Goal: Information Seeking & Learning: Learn about a topic

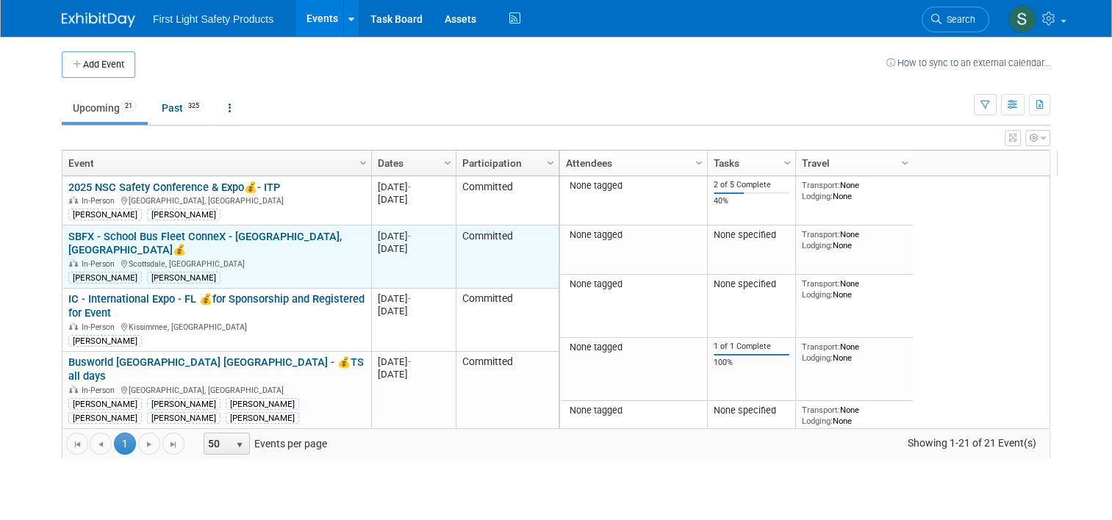
click at [170, 231] on link "SBFX - School Bus Fleet ConneX - [GEOGRAPHIC_DATA], [GEOGRAPHIC_DATA]💰" at bounding box center [204, 243] width 273 height 27
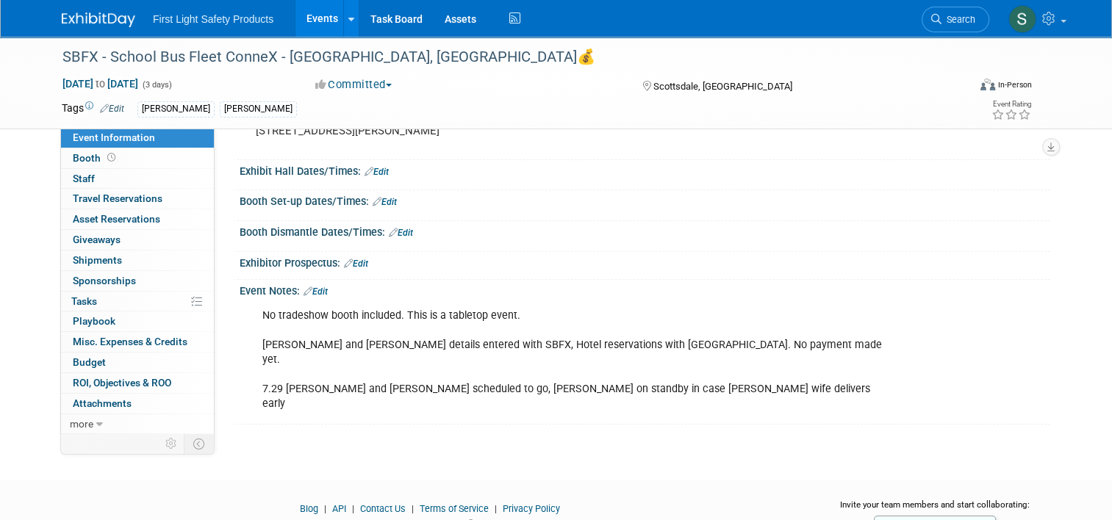
scroll to position [162, 0]
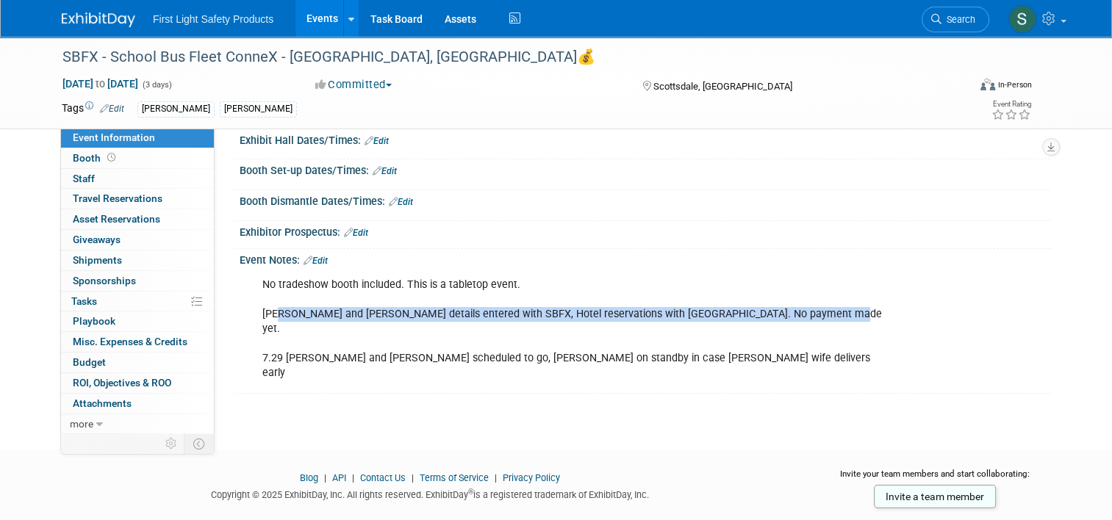
drag, startPoint x: 268, startPoint y: 310, endPoint x: 809, endPoint y: 309, distance: 540.7
click at [809, 309] on div "No tradeshow booth included. This is a tabletop event. [PERSON_NAME] and [PERSO…" at bounding box center [572, 329] width 641 height 118
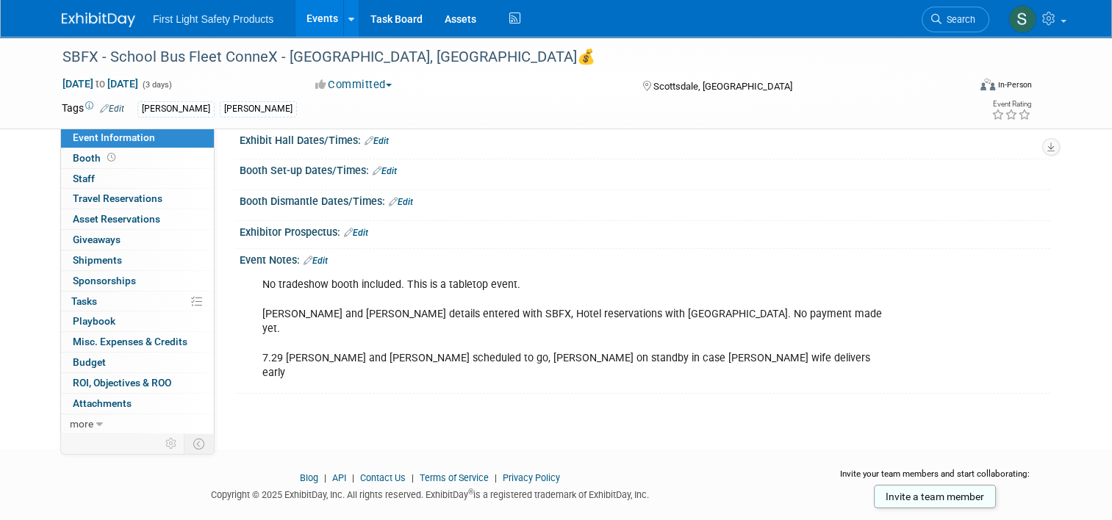
drag, startPoint x: 809, startPoint y: 309, endPoint x: 795, endPoint y: 320, distance: 17.8
click at [795, 320] on div "No tradeshow booth included. This is a tabletop event. [PERSON_NAME] and [PERSO…" at bounding box center [572, 329] width 641 height 118
click at [341, 314] on div "No tradeshow booth included. This is a tabletop event. [PERSON_NAME] and [PERSO…" at bounding box center [572, 329] width 641 height 118
drag, startPoint x: 473, startPoint y: 311, endPoint x: 701, endPoint y: 309, distance: 227.8
click at [701, 309] on div "No tradeshow booth included. This is a tabletop event. [PERSON_NAME] and [PERSO…" at bounding box center [572, 329] width 641 height 118
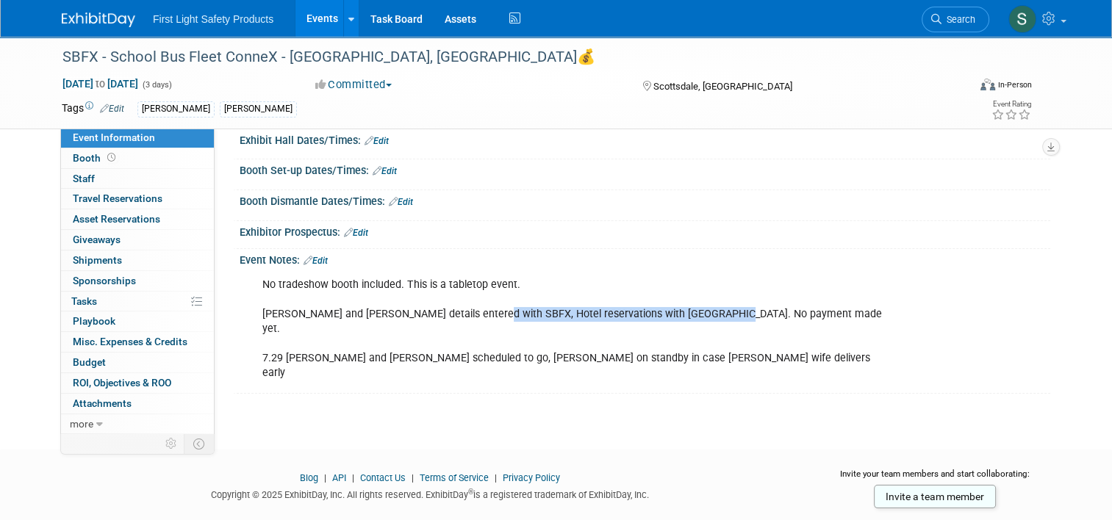
click at [702, 312] on div "No tradeshow booth included. This is a tabletop event. [PERSON_NAME] and [PERSO…" at bounding box center [572, 329] width 641 height 118
click at [699, 317] on div "No tradeshow booth included. This is a tabletop event. [PERSON_NAME] and [PERSO…" at bounding box center [572, 329] width 641 height 118
click at [713, 312] on div "No tradeshow booth included. This is a tabletop event. [PERSON_NAME] and [PERSO…" at bounding box center [572, 329] width 641 height 118
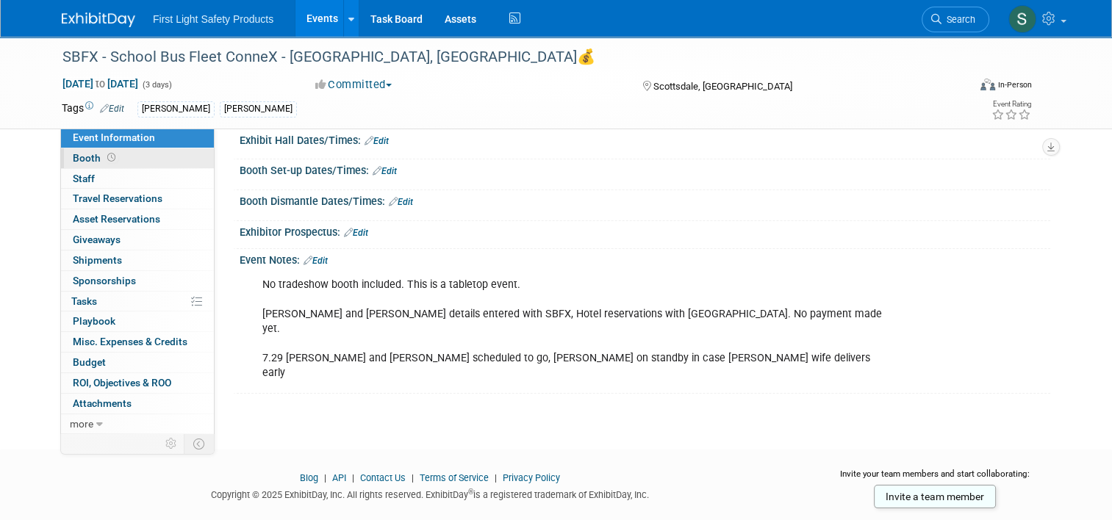
click at [79, 162] on span "Booth" at bounding box center [96, 158] width 46 height 12
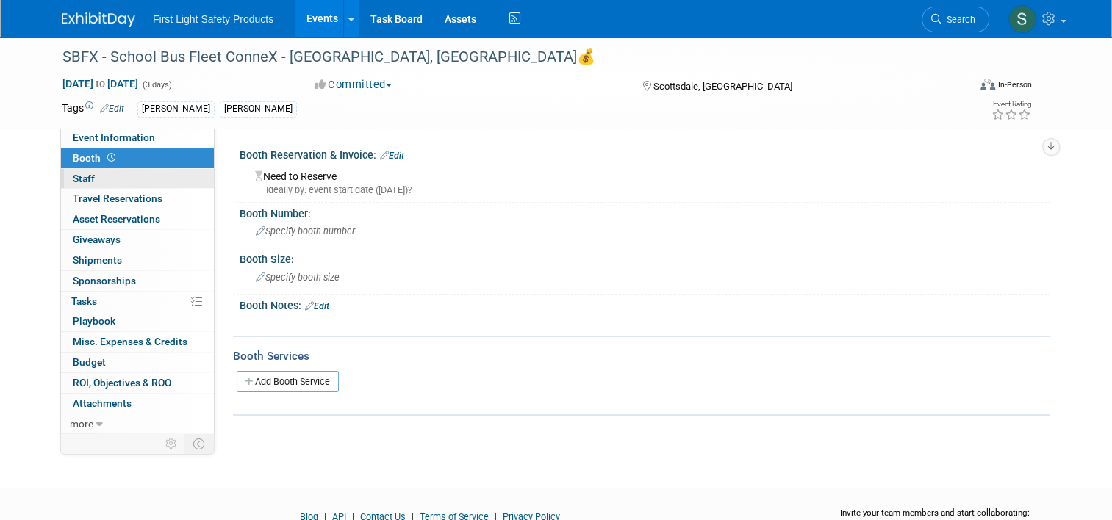
click at [75, 181] on span "Staff 0" at bounding box center [84, 179] width 22 height 12
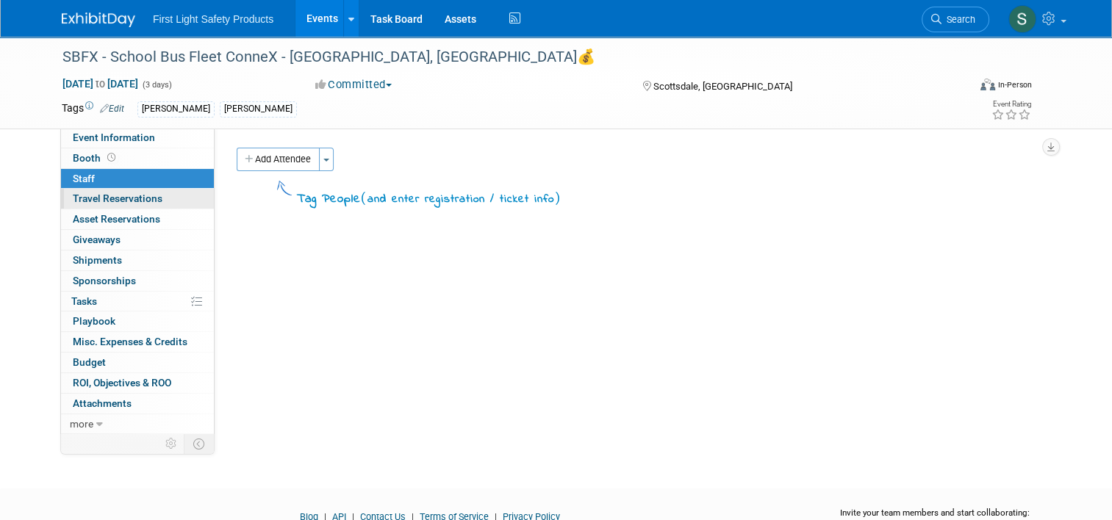
click at [91, 203] on span "Travel Reservations 0" at bounding box center [118, 198] width 90 height 12
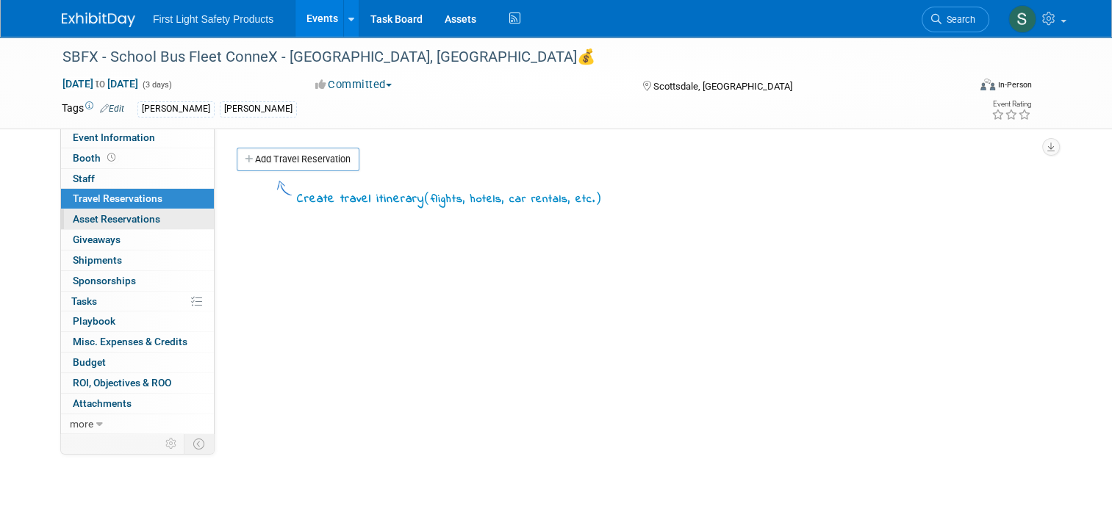
click at [91, 218] on span "Asset Reservations 0" at bounding box center [116, 219] width 87 height 12
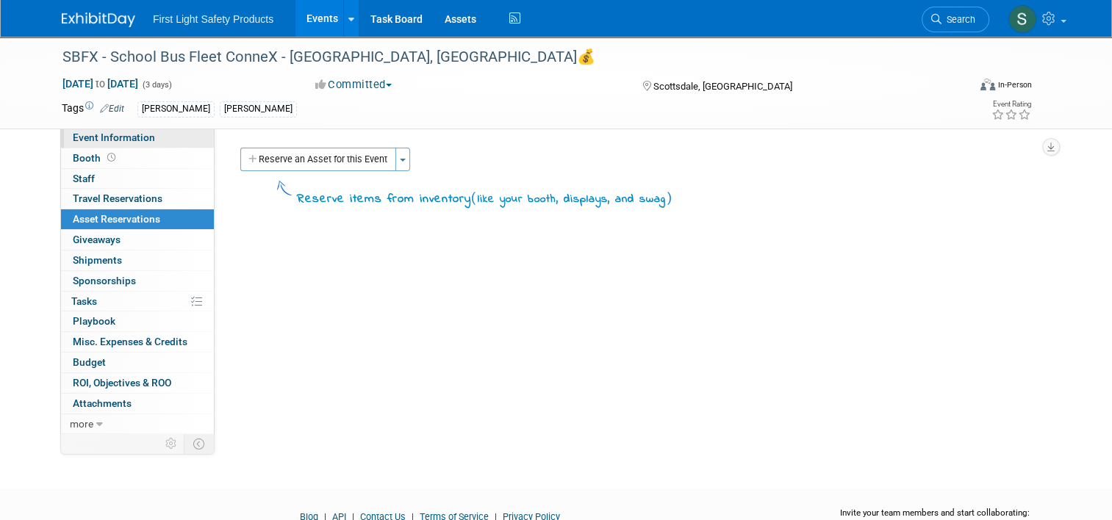
click at [128, 142] on span "Event Information" at bounding box center [114, 138] width 82 height 12
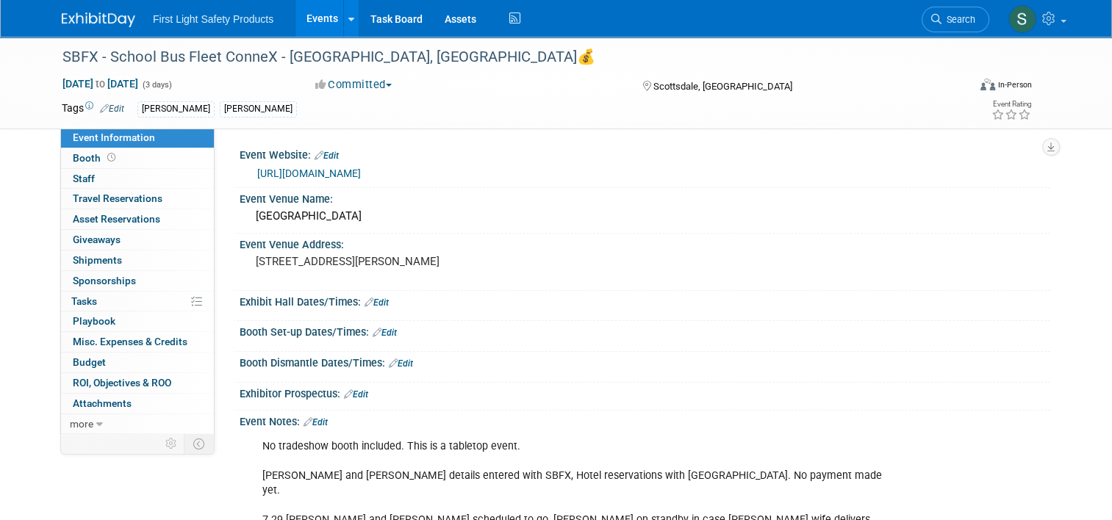
click at [361, 173] on link "[URL][DOMAIN_NAME]" at bounding box center [309, 174] width 104 height 12
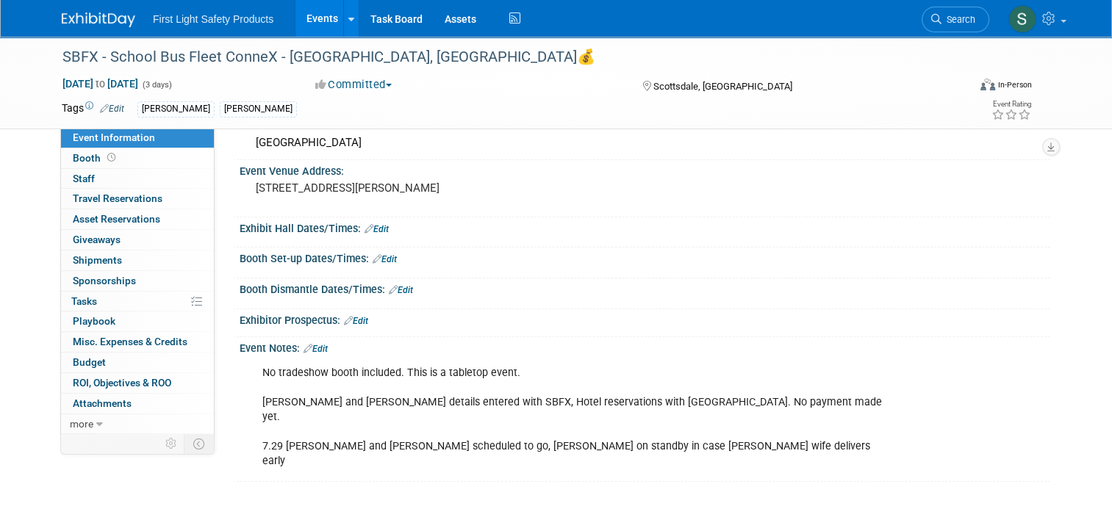
scroll to position [73, 0]
drag, startPoint x: 478, startPoint y: 400, endPoint x: 706, endPoint y: 397, distance: 228.5
click at [706, 397] on div "No tradeshow booth included. This is a tabletop event. [PERSON_NAME] and [PERSO…" at bounding box center [572, 418] width 641 height 118
drag, startPoint x: 706, startPoint y: 397, endPoint x: 694, endPoint y: 407, distance: 16.2
click at [694, 407] on div "No tradeshow booth included. This is a tabletop event. [PERSON_NAME] and [PERSO…" at bounding box center [572, 418] width 641 height 118
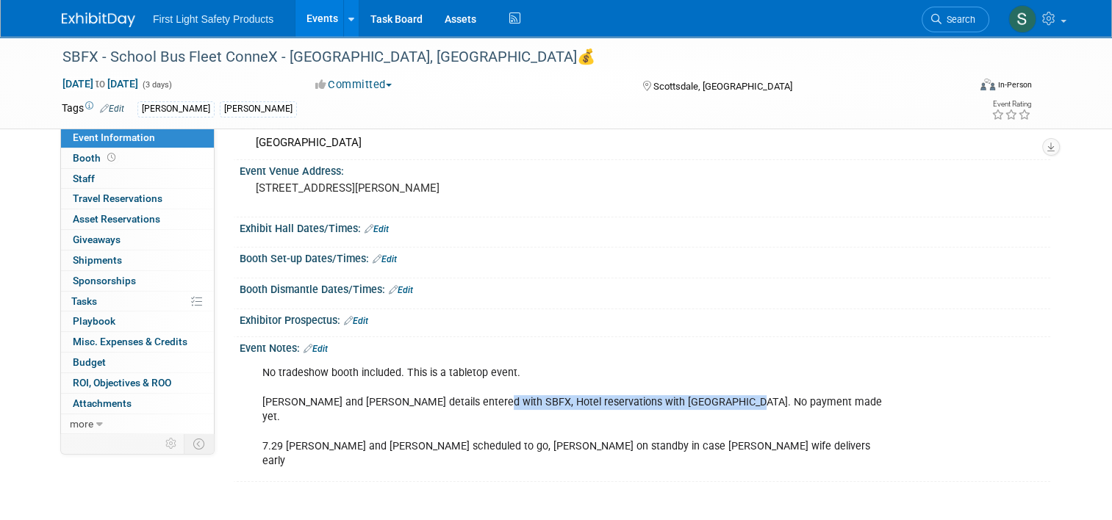
click at [705, 401] on div "No tradeshow booth included. This is a tabletop event. [PERSON_NAME] and [PERSO…" at bounding box center [572, 418] width 641 height 118
drag, startPoint x: 702, startPoint y: 400, endPoint x: 245, endPoint y: 395, distance: 457.7
click at [252, 395] on div "No tradeshow booth included. This is a tabletop event. [PERSON_NAME] and [PERSO…" at bounding box center [572, 418] width 641 height 118
click at [548, 364] on div "No tradeshow booth included. This is a tabletop event. [PERSON_NAME] and [PERSO…" at bounding box center [572, 418] width 641 height 118
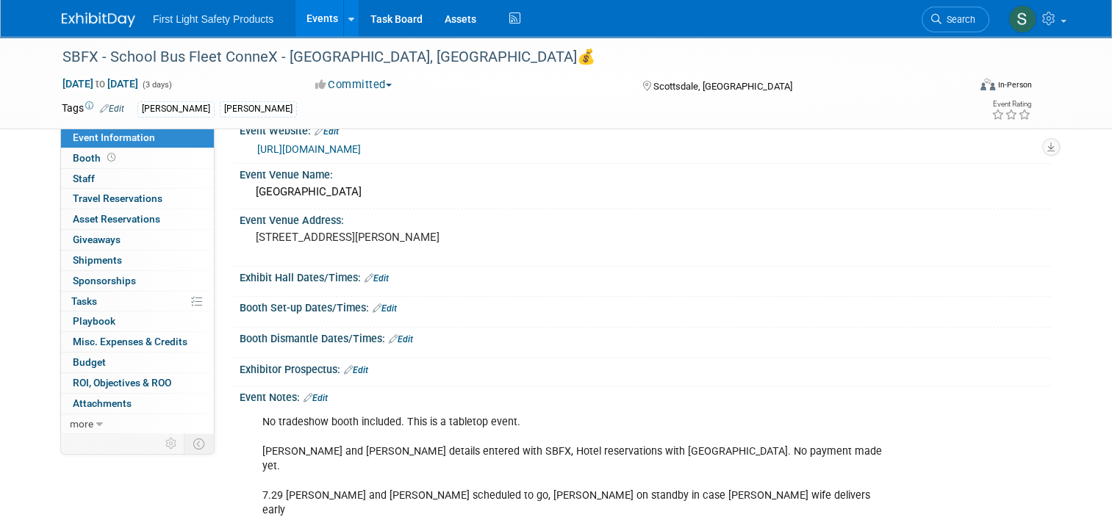
scroll to position [0, 0]
